Goal: Information Seeking & Learning: Learn about a topic

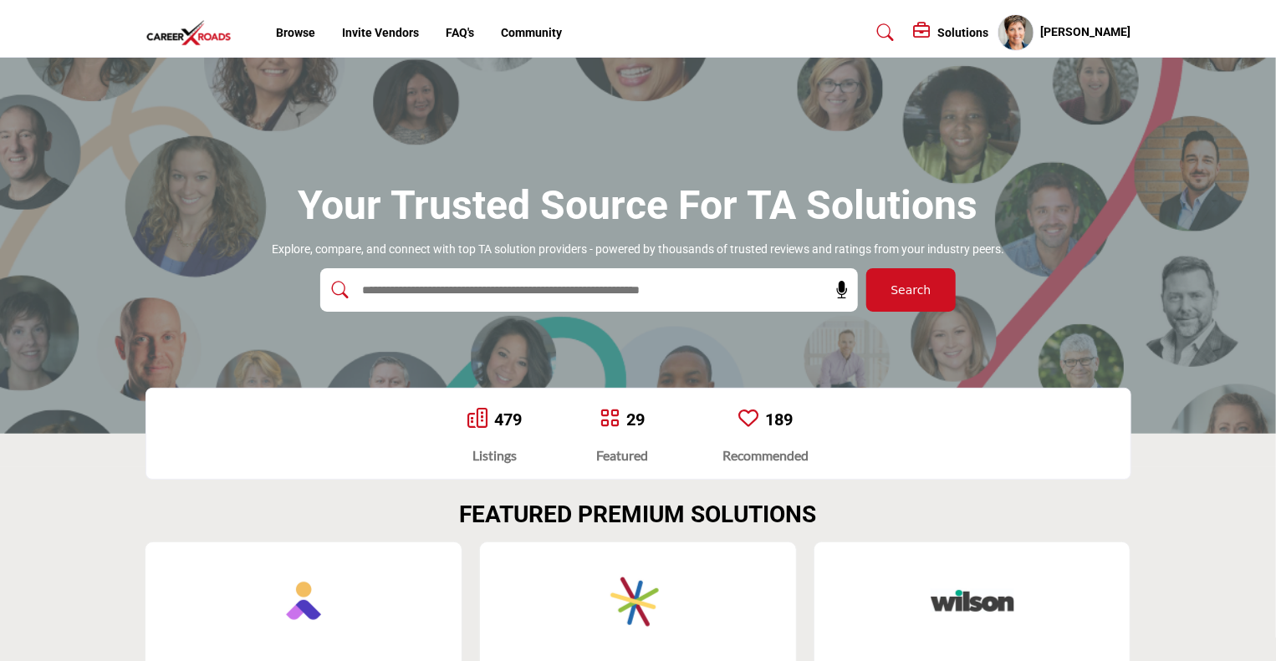
click at [428, 289] on input "text" at bounding box center [553, 290] width 399 height 25
type input "****"
click at [866, 268] on button "Search" at bounding box center [910, 289] width 89 height 43
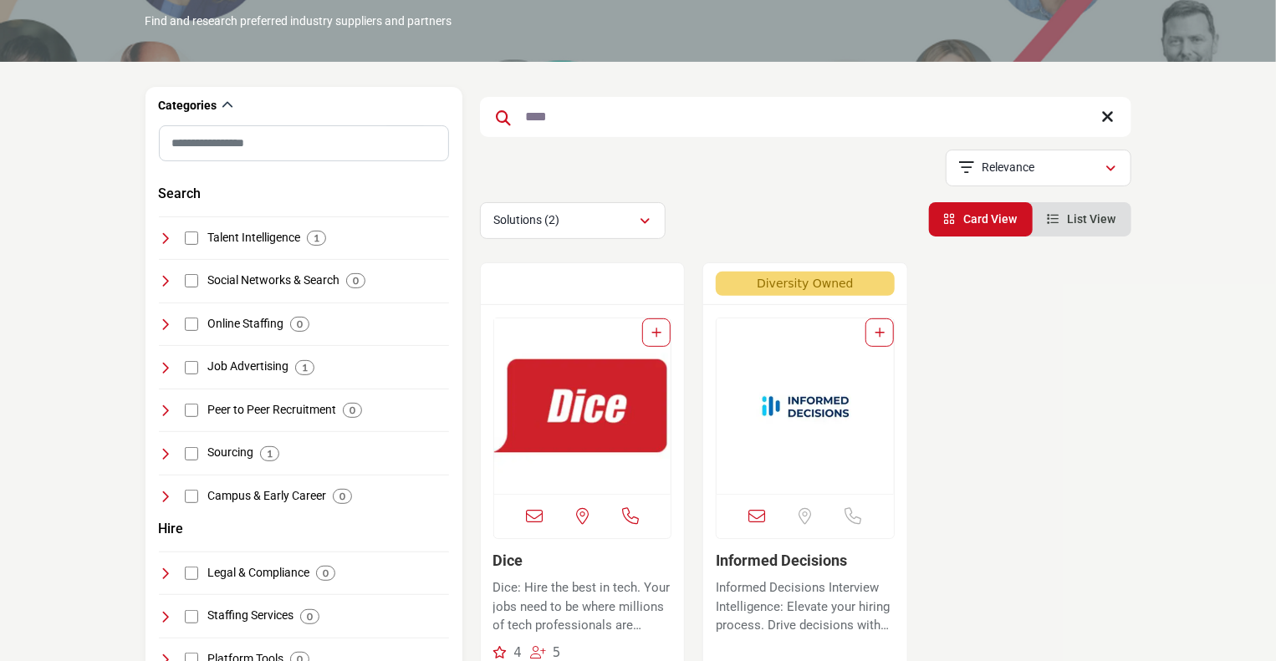
scroll to position [154, 0]
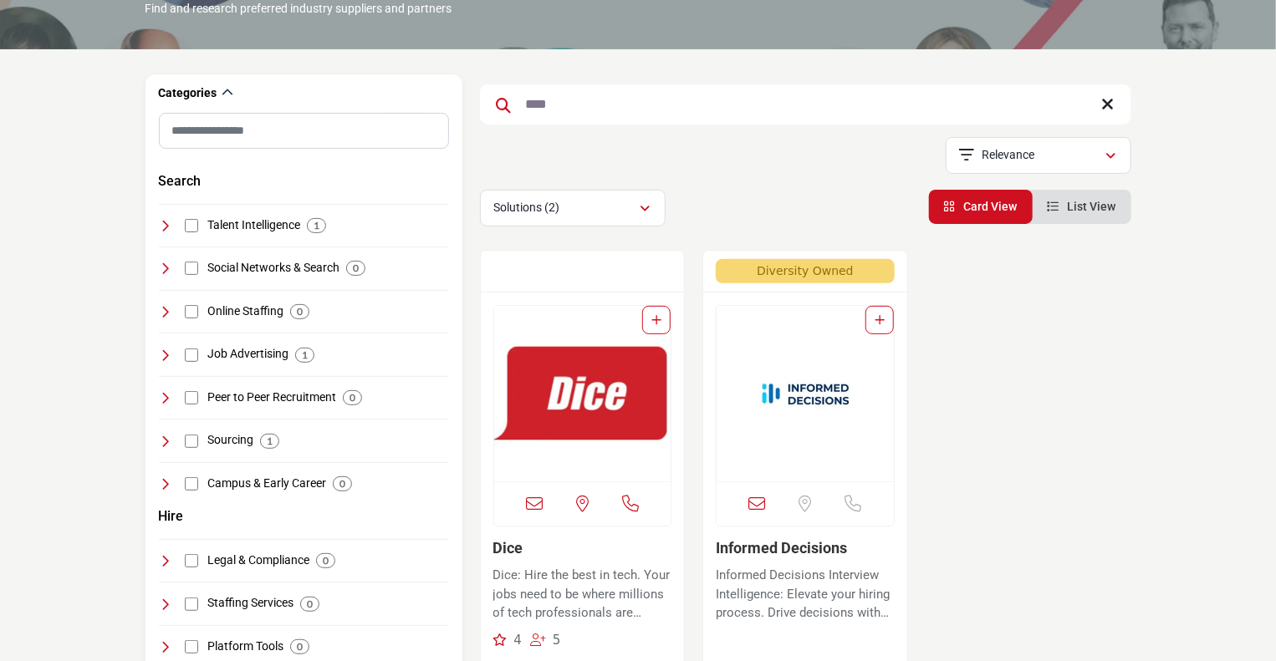
click at [553, 395] on img "Open Listing in new tab" at bounding box center [582, 394] width 177 height 176
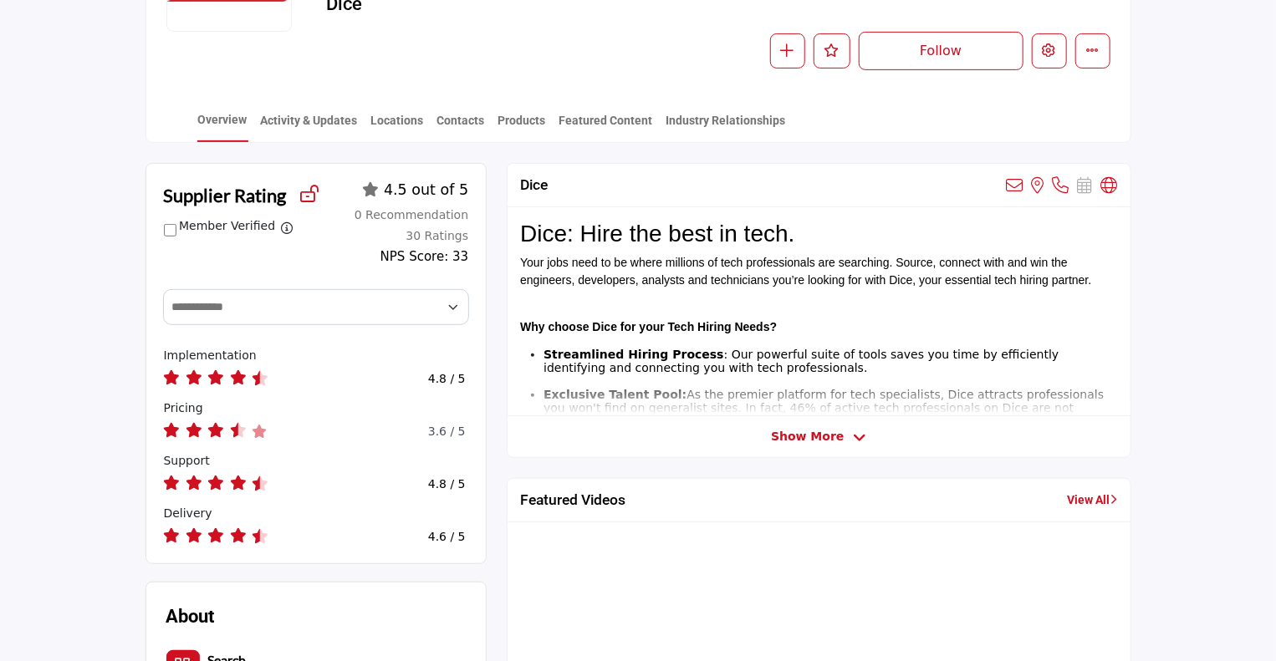
scroll to position [301, 0]
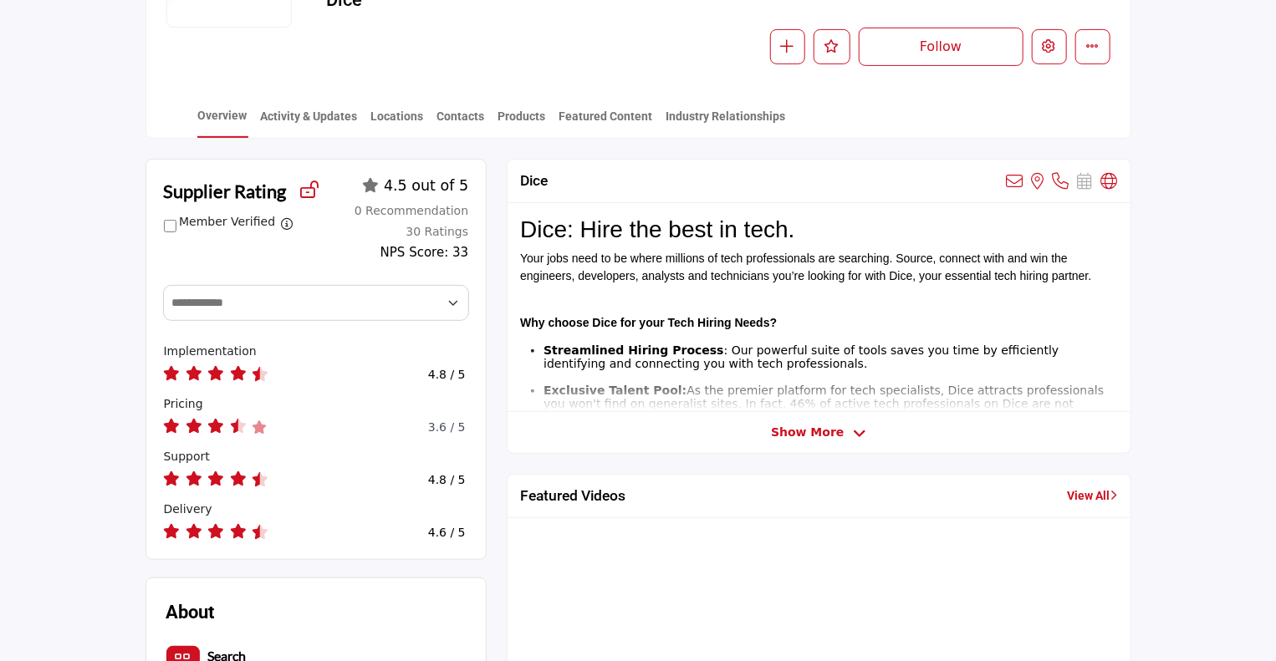
click at [811, 433] on span "Show More" at bounding box center [807, 433] width 73 height 18
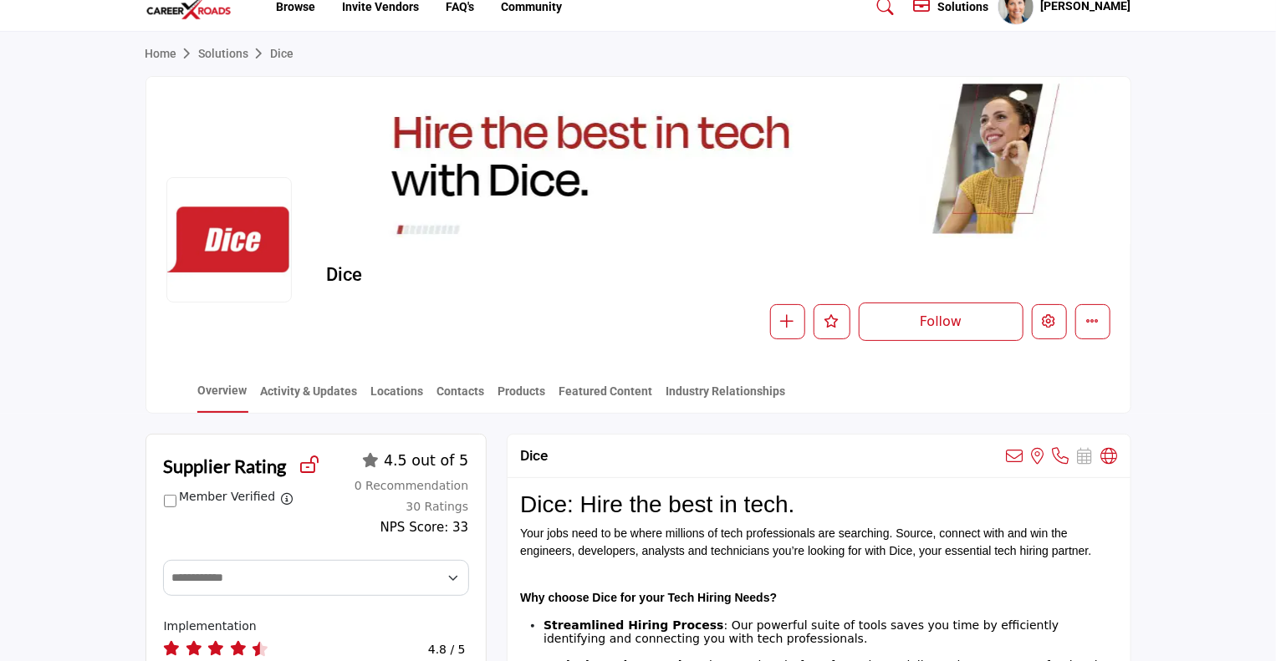
scroll to position [23, 0]
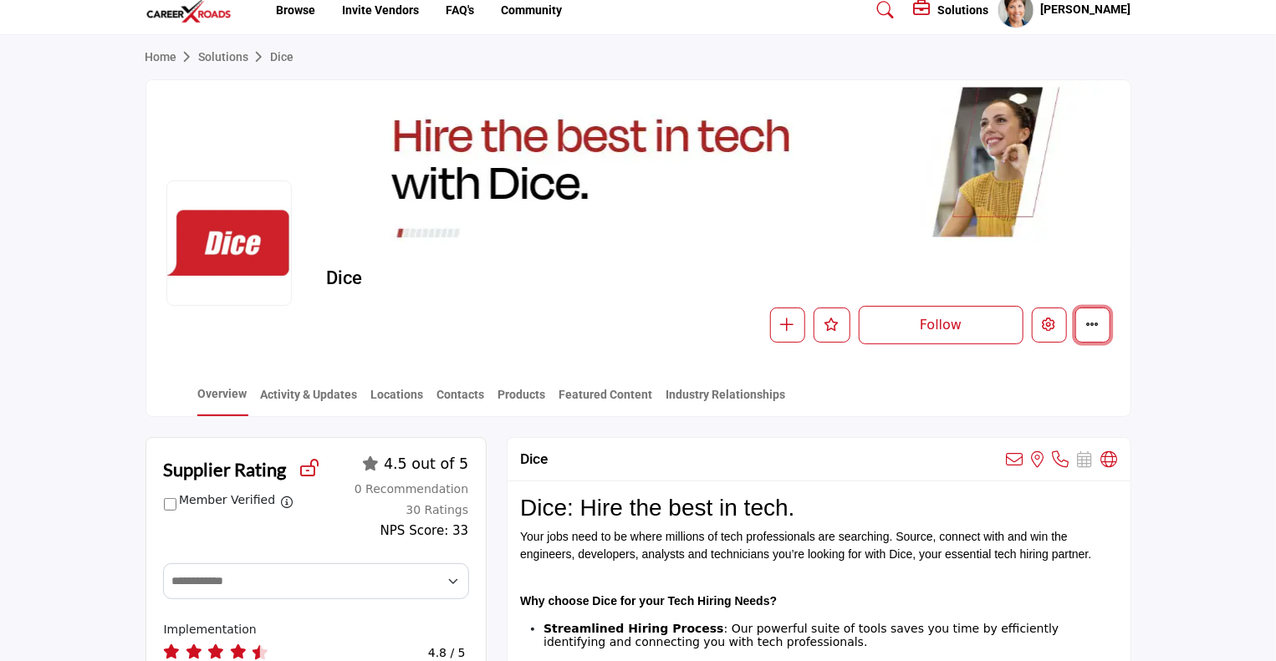
click at [1102, 320] on button "More details" at bounding box center [1092, 325] width 35 height 35
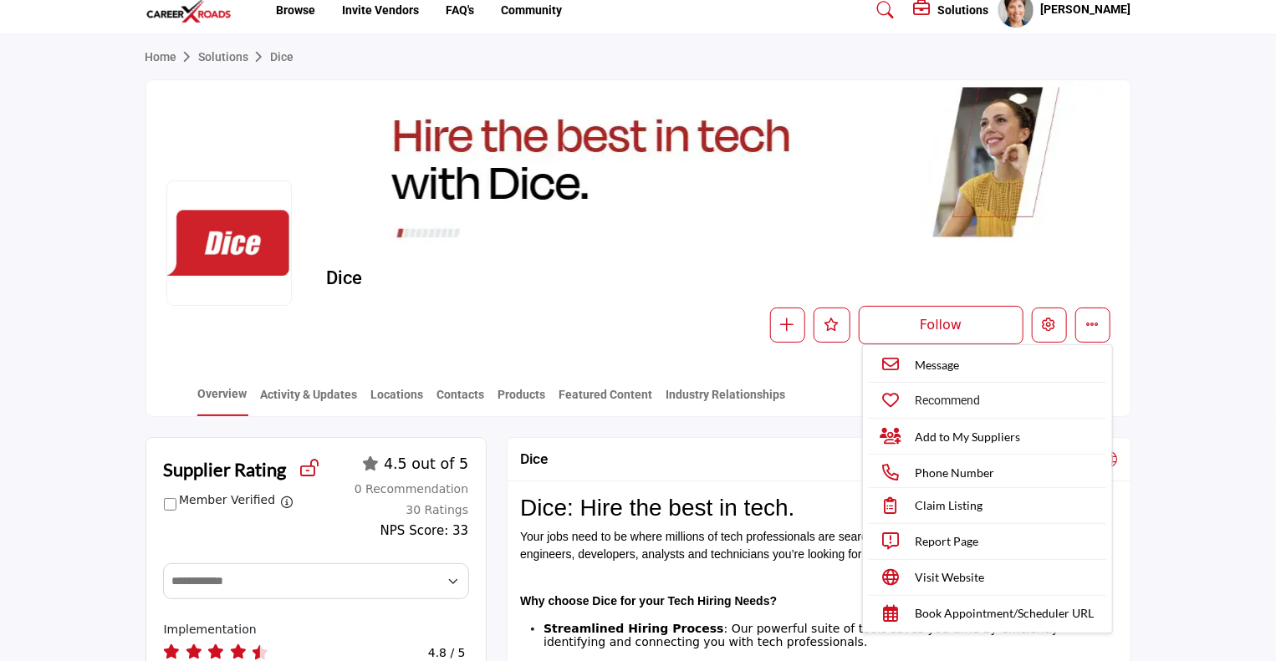
click at [83, 391] on section "Home Solutions Dice Dice Follow Following Message Recommend Add to My Suppliers…" at bounding box center [638, 226] width 1276 height 382
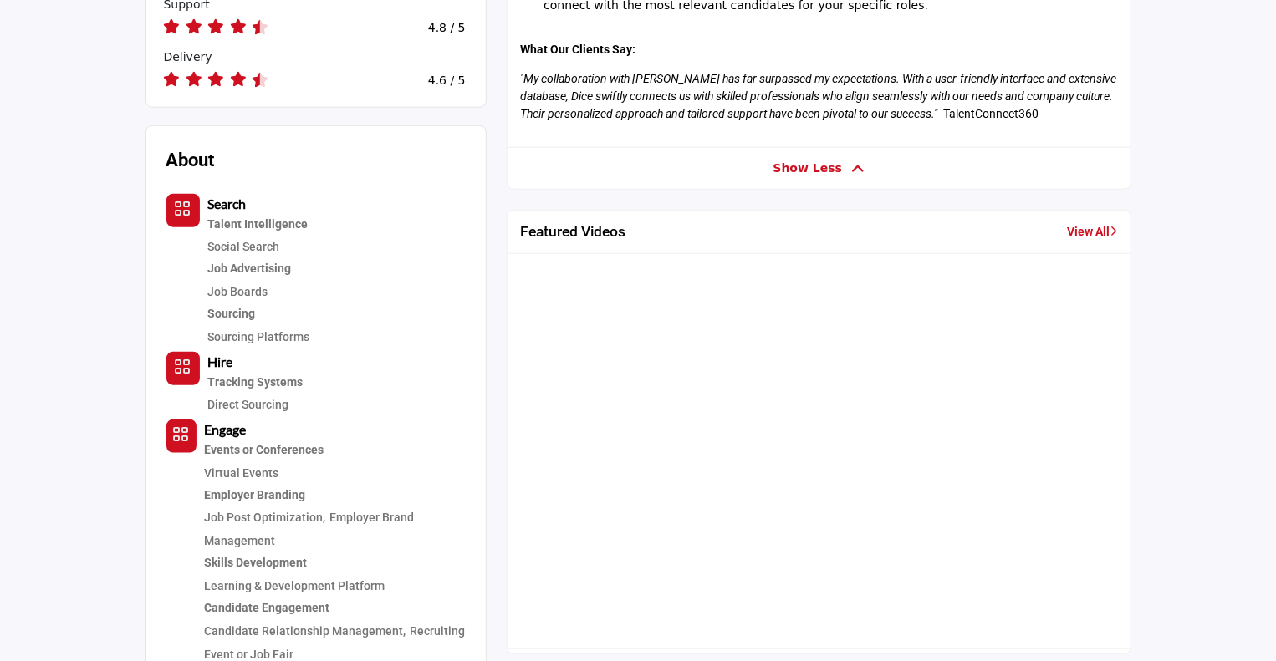
scroll to position [754, 0]
